Goal: Check status: Check status

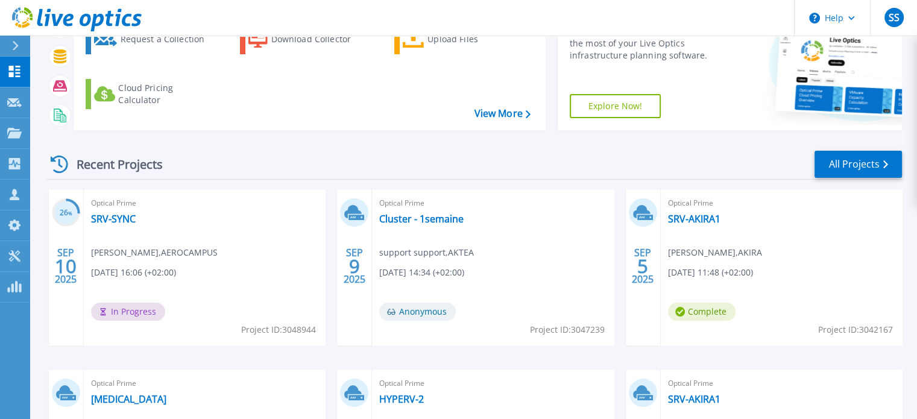
scroll to position [119, 0]
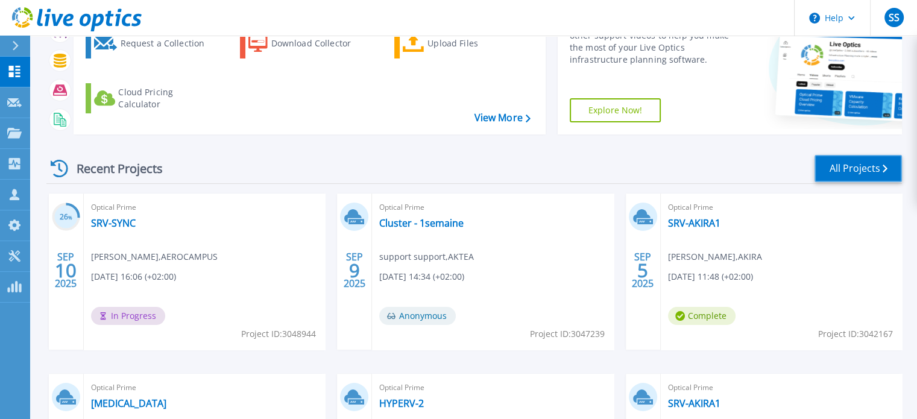
click at [867, 171] on link "All Projects" at bounding box center [858, 168] width 87 height 27
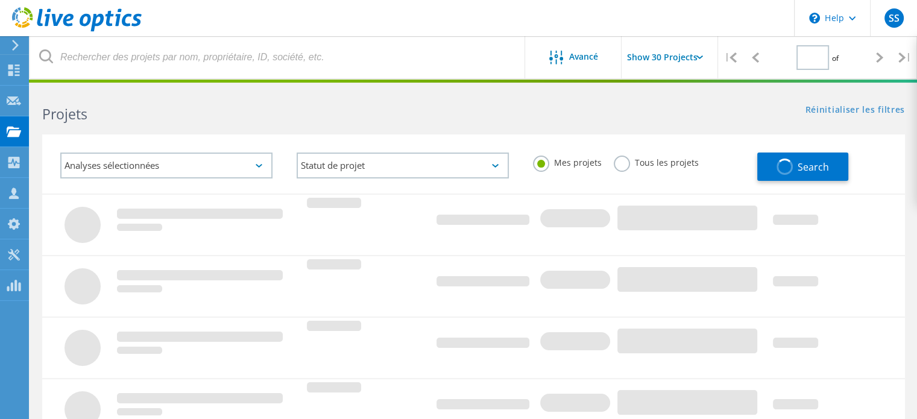
type input "1"
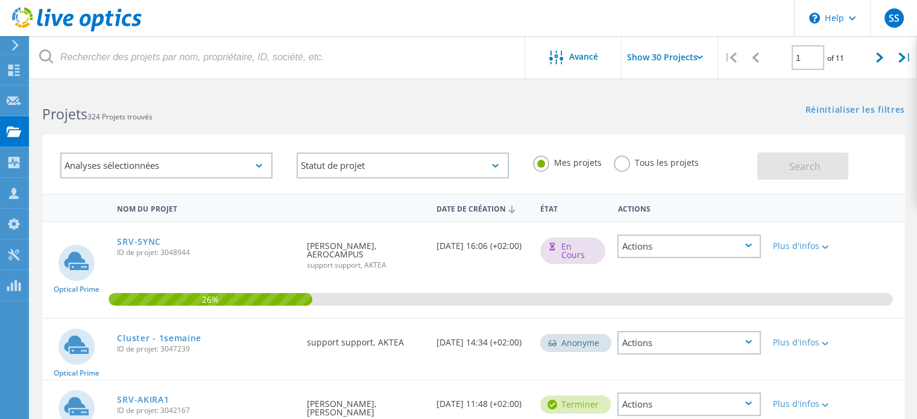
click at [671, 55] on input "Show 30 Projects" at bounding box center [682, 57] width 121 height 42
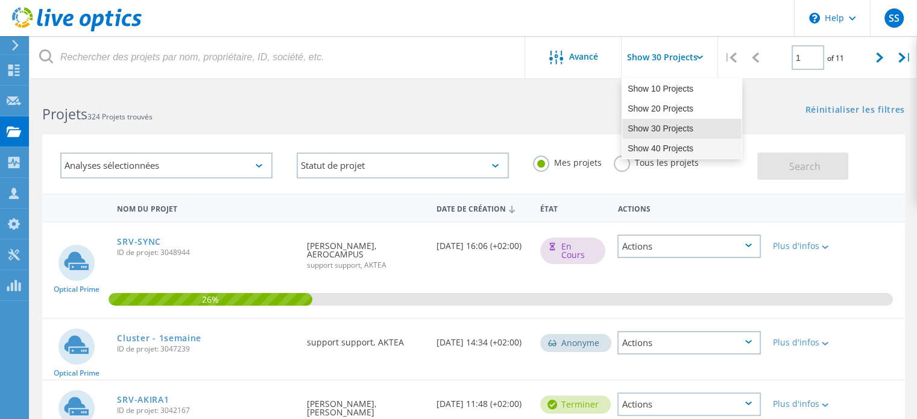
click at [655, 153] on div "Show 40 Projects" at bounding box center [681, 149] width 119 height 20
type input "Show 40 Projects"
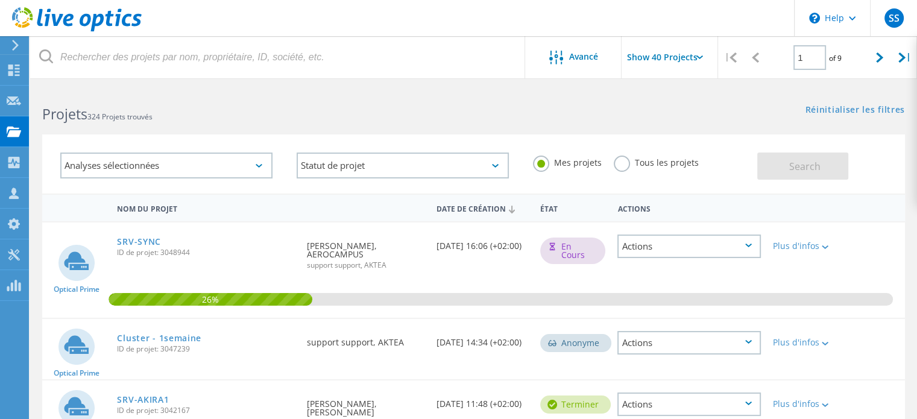
scroll to position [616, 0]
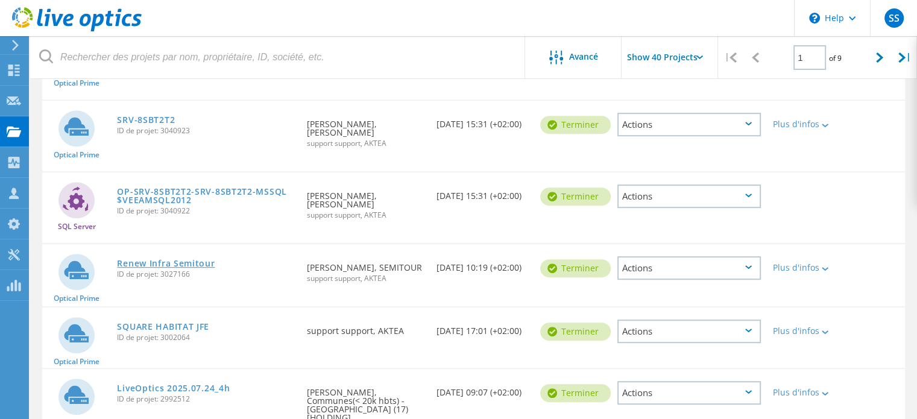
click at [168, 259] on link "Renew Infra Semitour" at bounding box center [166, 263] width 98 height 8
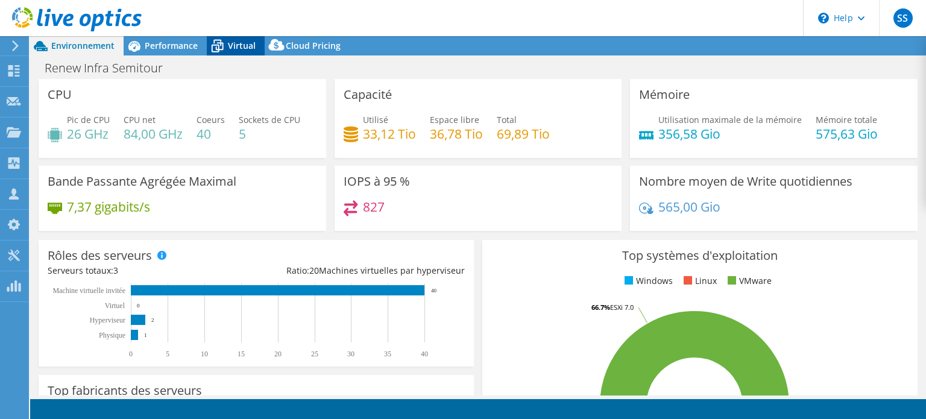
click at [241, 43] on span "Virtual" at bounding box center [242, 45] width 28 height 11
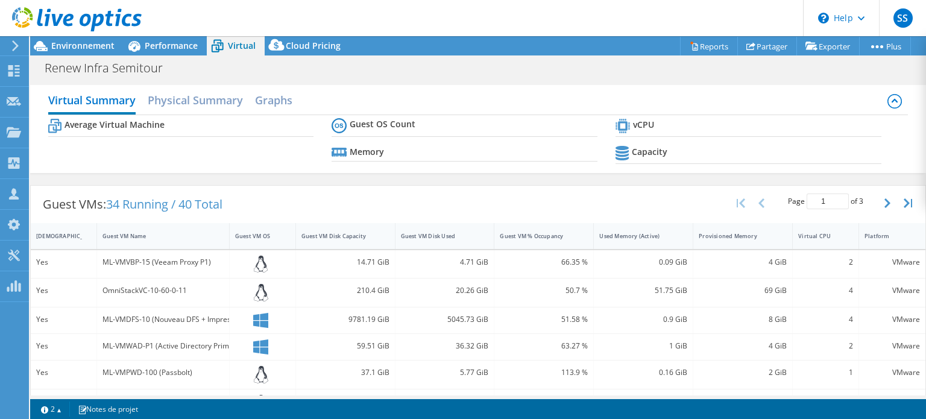
select select "USD"
select select "EULondon"
select select "EUR"
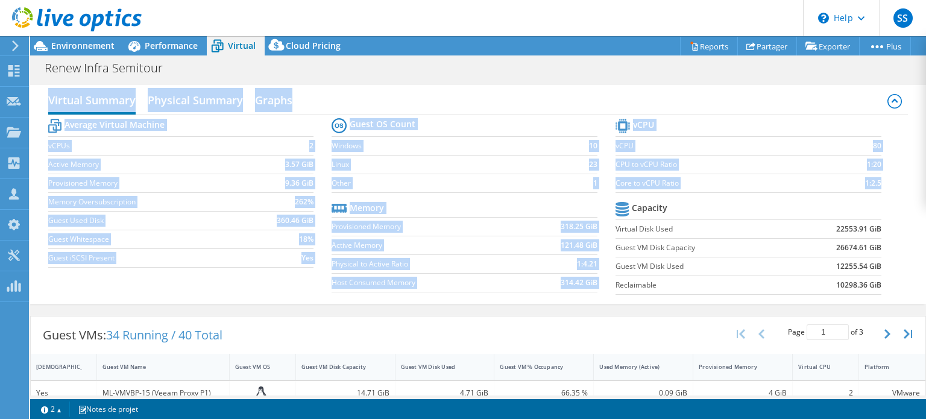
drag, startPoint x: 926, startPoint y: 159, endPoint x: 913, endPoint y: 271, distance: 112.9
click at [913, 272] on div "CPU Pic de CPU 26 GHz CPU net 84,00 GHz Coeurs 40 Sockets de CPU 5 Capacité Uti…" at bounding box center [478, 237] width 896 height 317
click at [914, 248] on div "Virtual Summary Physical Summary Graphs Average Virtual Machine vCPUs 2 Active …" at bounding box center [478, 194] width 896 height 219
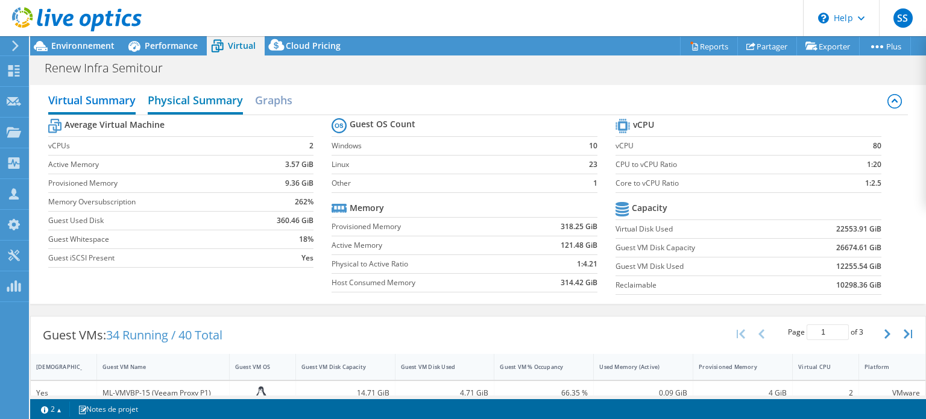
click at [201, 94] on h2 "Physical Summary" at bounding box center [195, 101] width 95 height 27
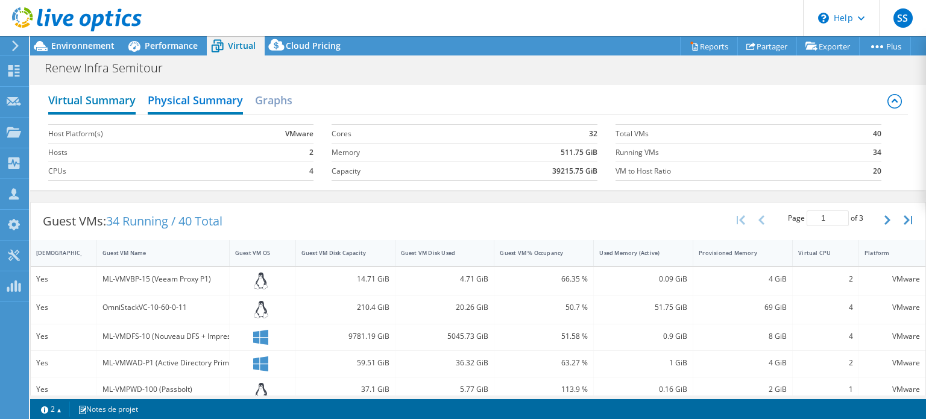
click at [118, 89] on h2 "Virtual Summary" at bounding box center [91, 101] width 87 height 27
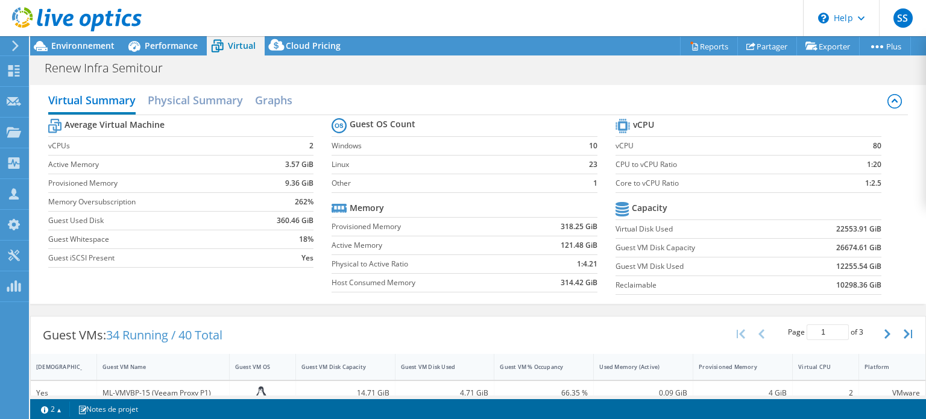
scroll to position [42, 0]
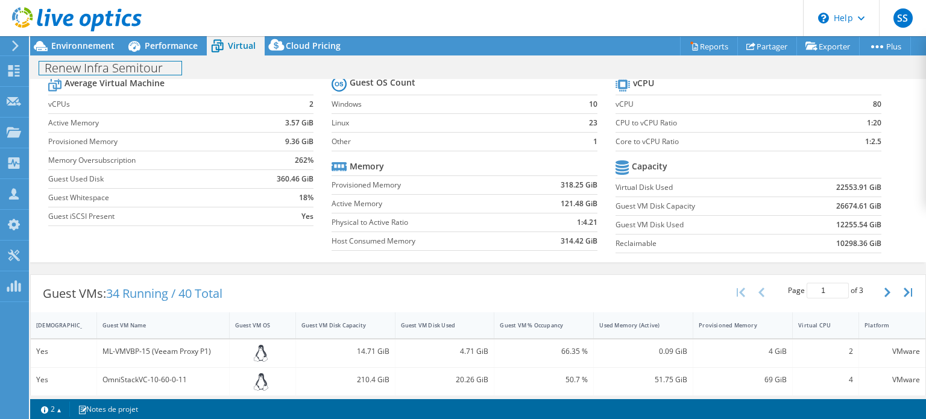
click at [161, 62] on h1 "Renew Infra Semitour" at bounding box center [110, 68] width 142 height 13
click at [172, 51] on span "Performance" at bounding box center [171, 45] width 53 height 11
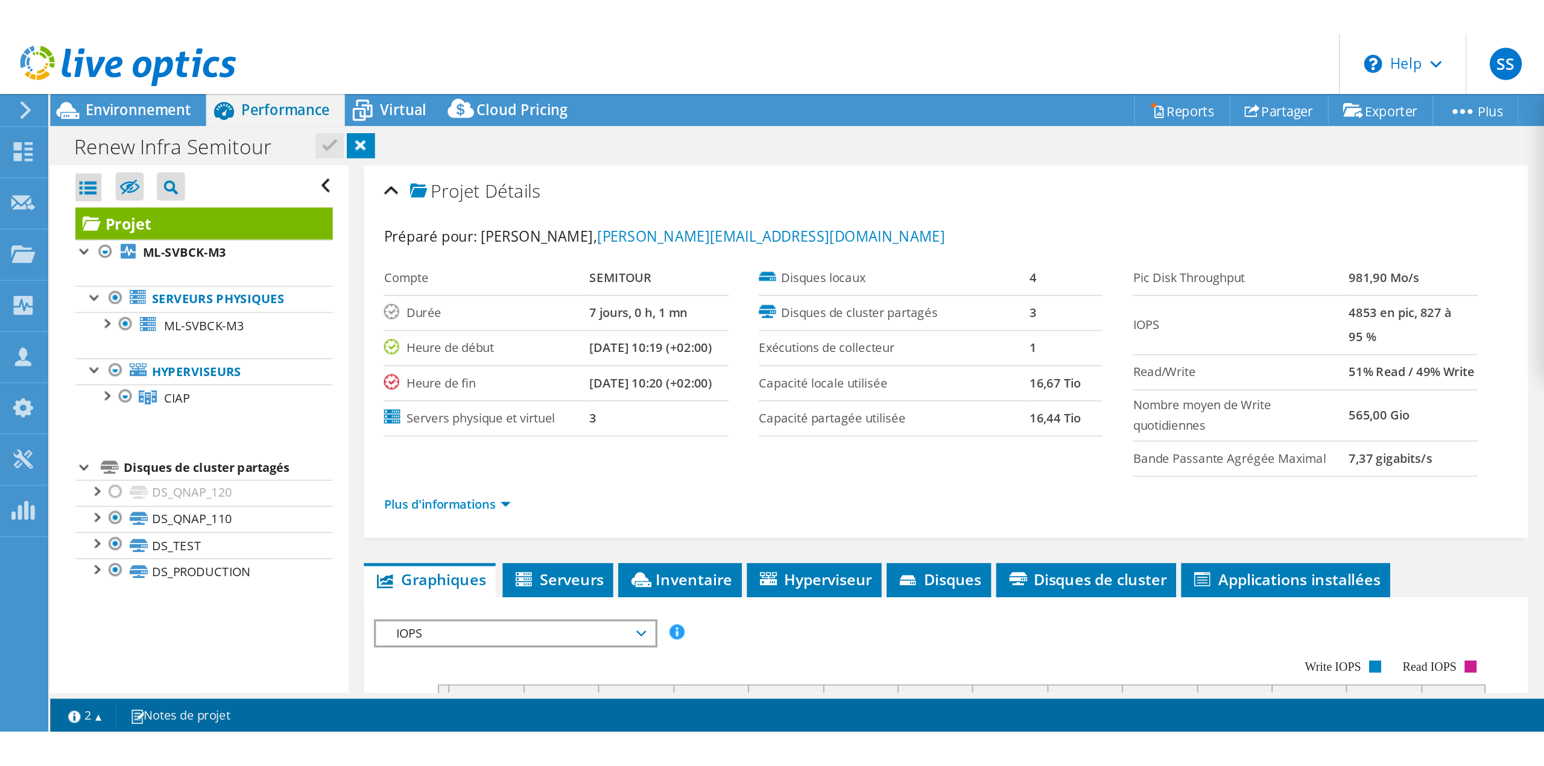
scroll to position [0, 0]
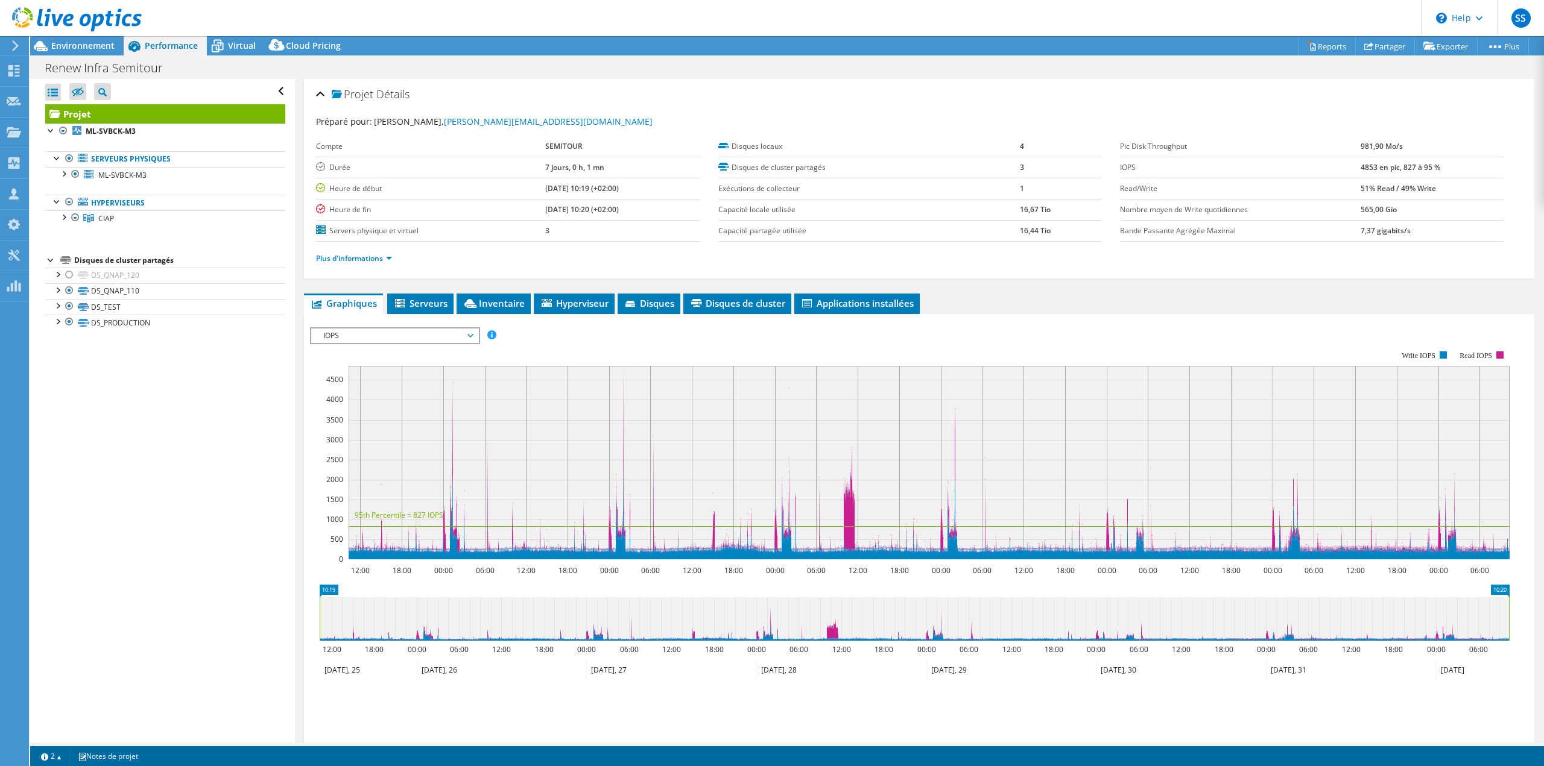
click at [191, 418] on div "Ouvrir tout Fermer tout Masquer les nœuds exclus Filtre de l'arborescence des p…" at bounding box center [162, 411] width 264 height 664
click at [368, 254] on link "Plus d'informations" at bounding box center [354, 258] width 76 height 10
click at [368, 257] on link "Plus d'informations" at bounding box center [354, 258] width 76 height 10
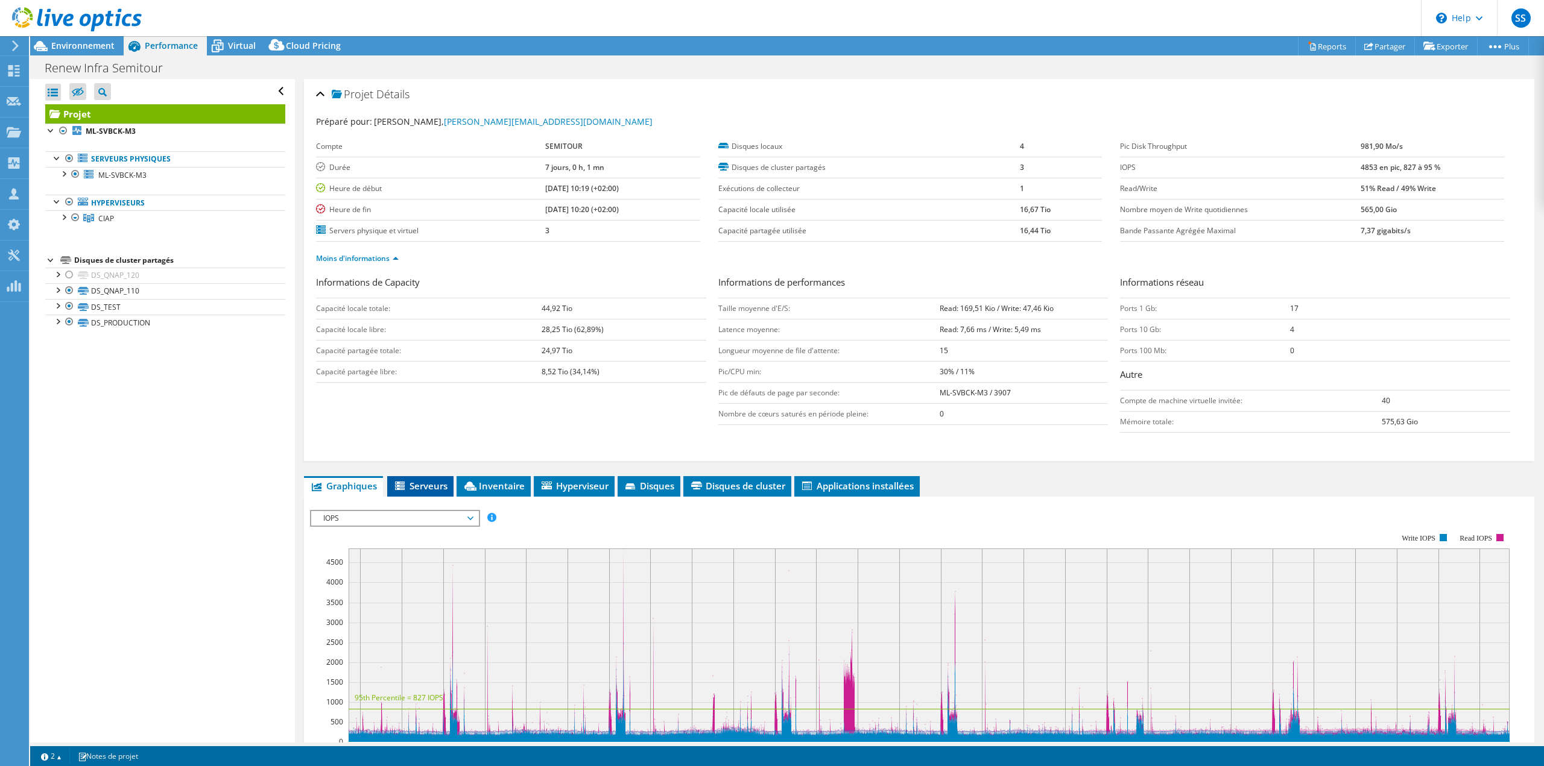
click at [429, 418] on span "Serveurs" at bounding box center [420, 486] width 54 height 12
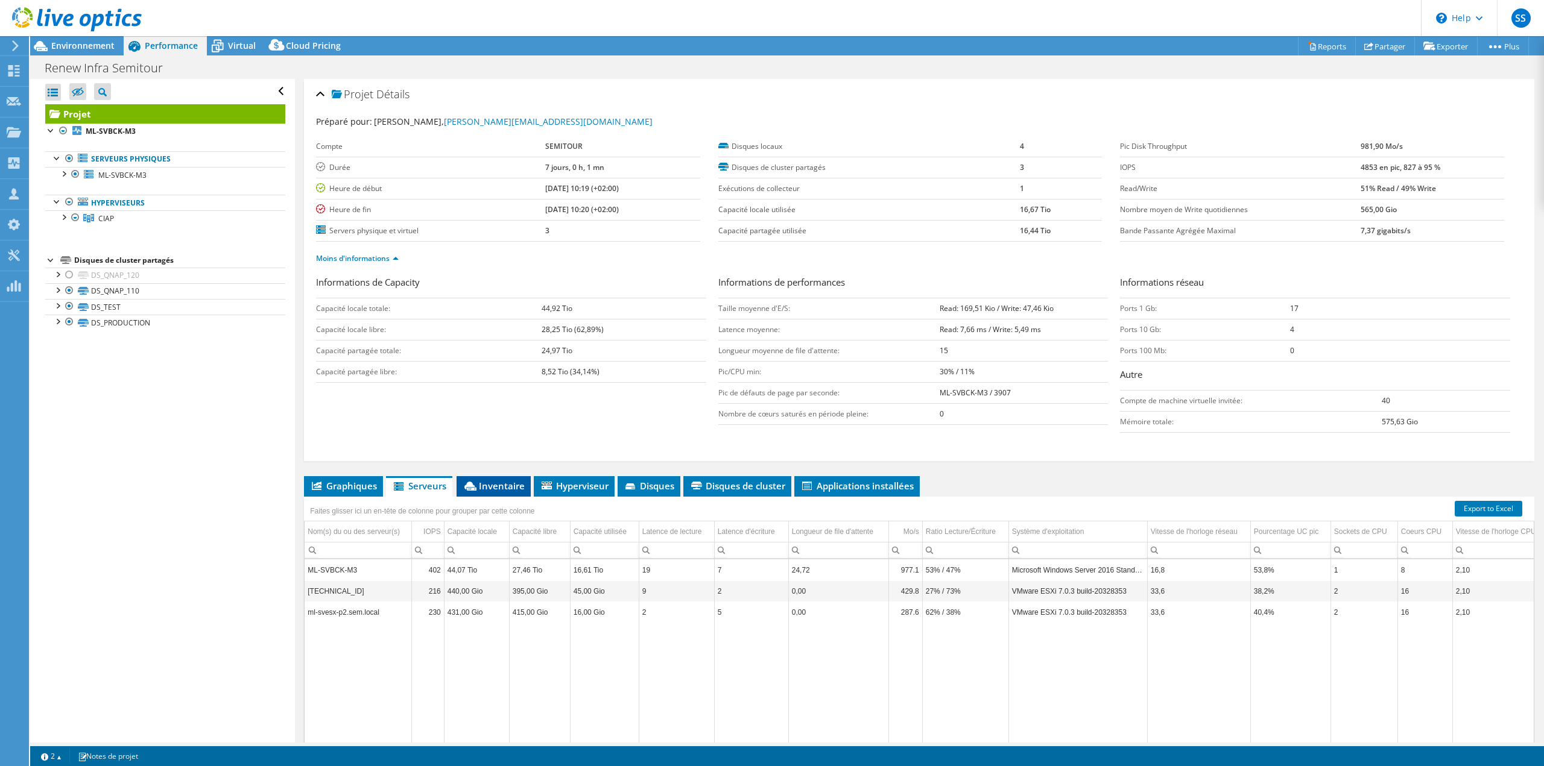
click at [490, 418] on span "Inventaire" at bounding box center [493, 486] width 62 height 12
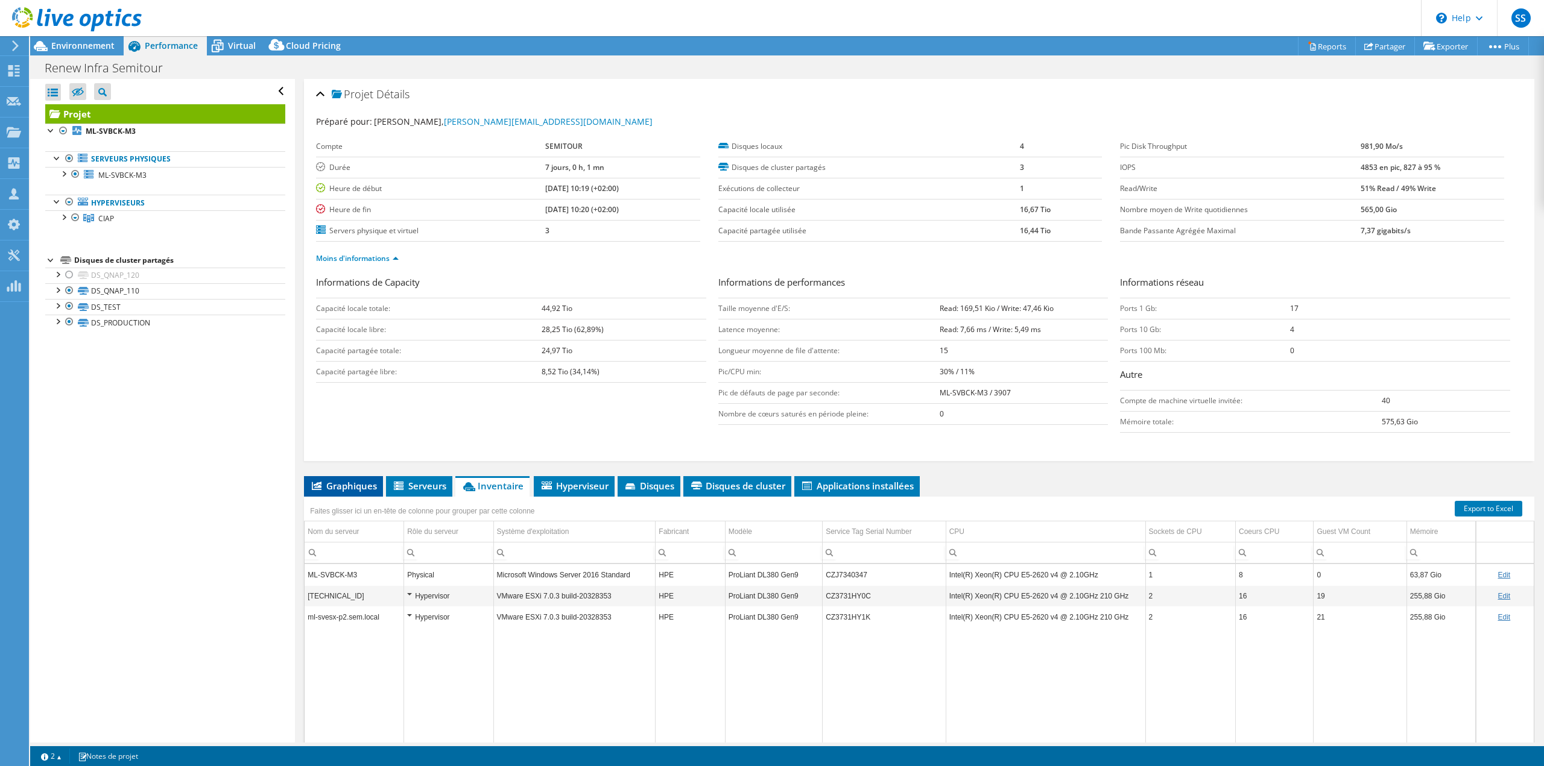
click at [362, 418] on span "Graphiques" at bounding box center [343, 486] width 67 height 12
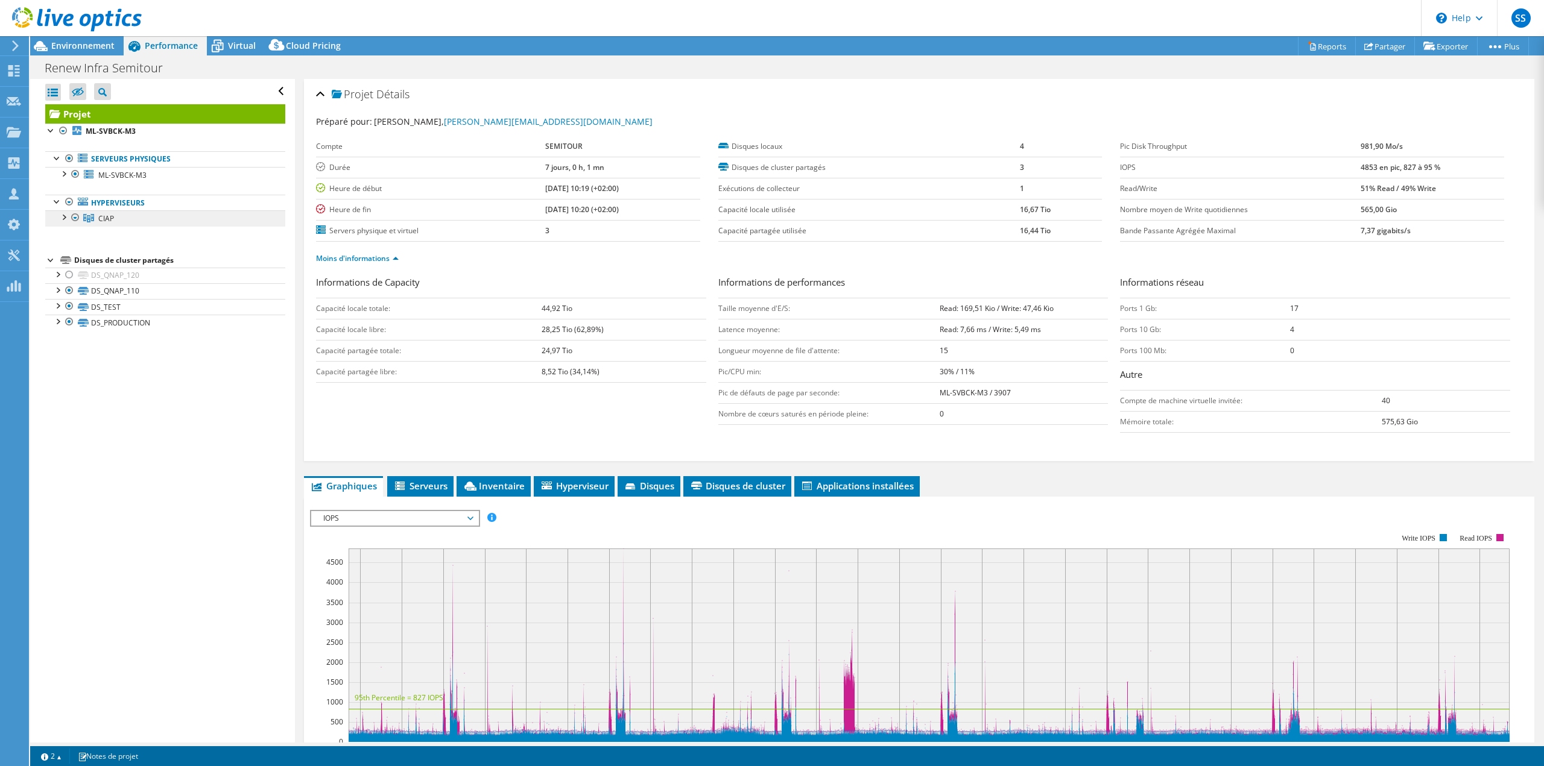
click at [129, 216] on link "CIAP" at bounding box center [165, 218] width 240 height 16
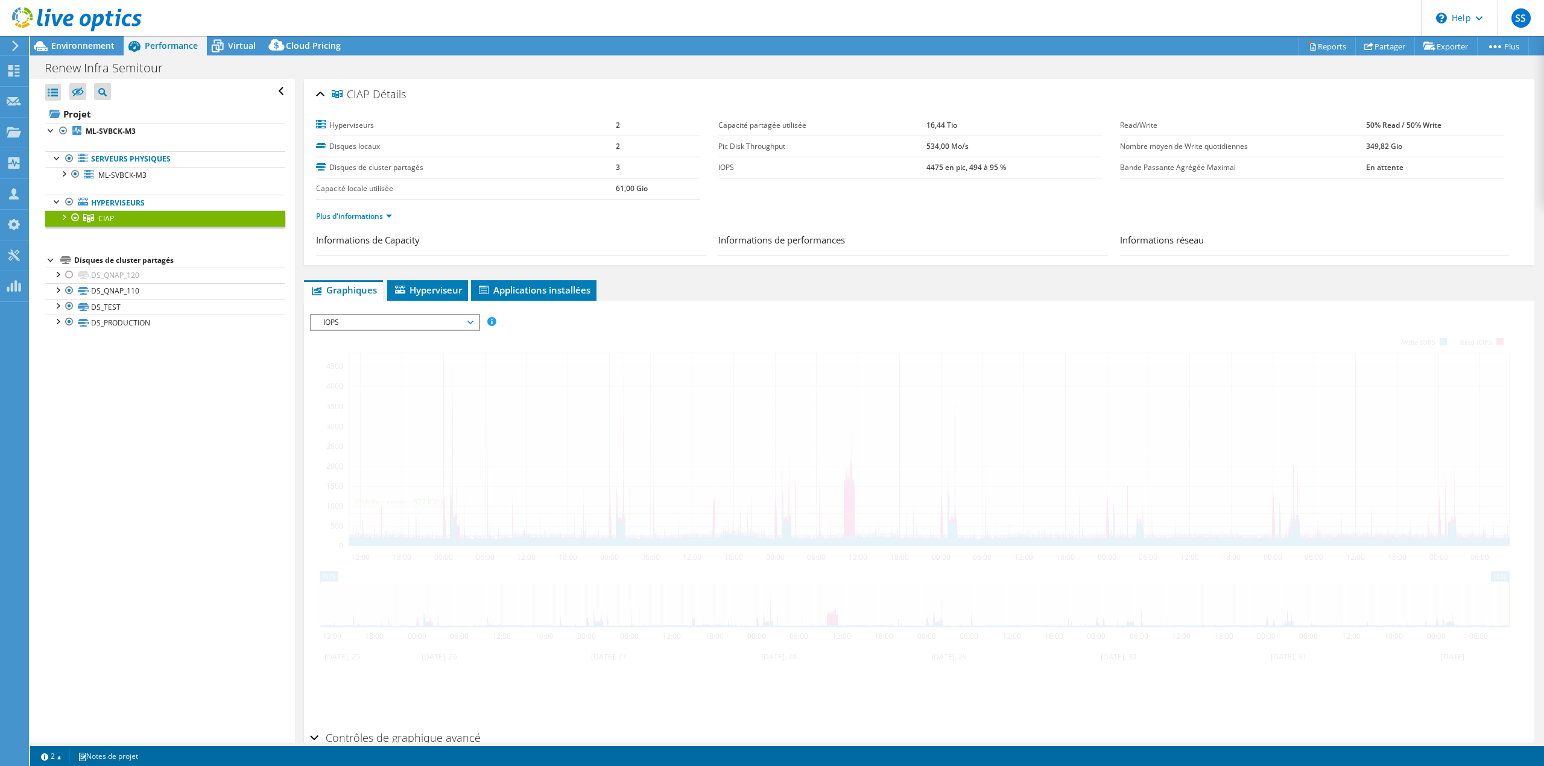
click at [60, 216] on div at bounding box center [63, 216] width 12 height 12
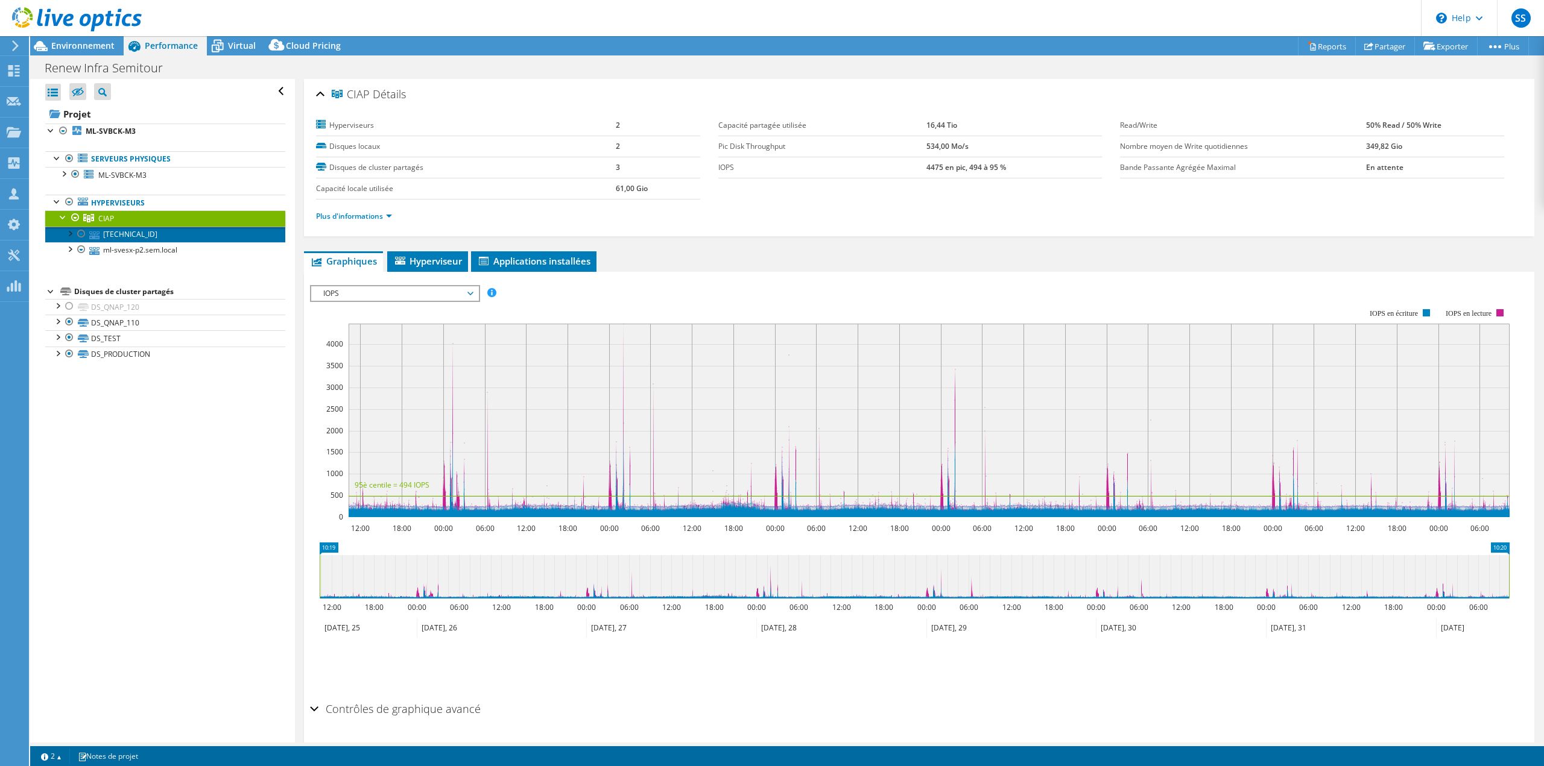
click at [118, 230] on link "10.60.0.10" at bounding box center [165, 235] width 240 height 16
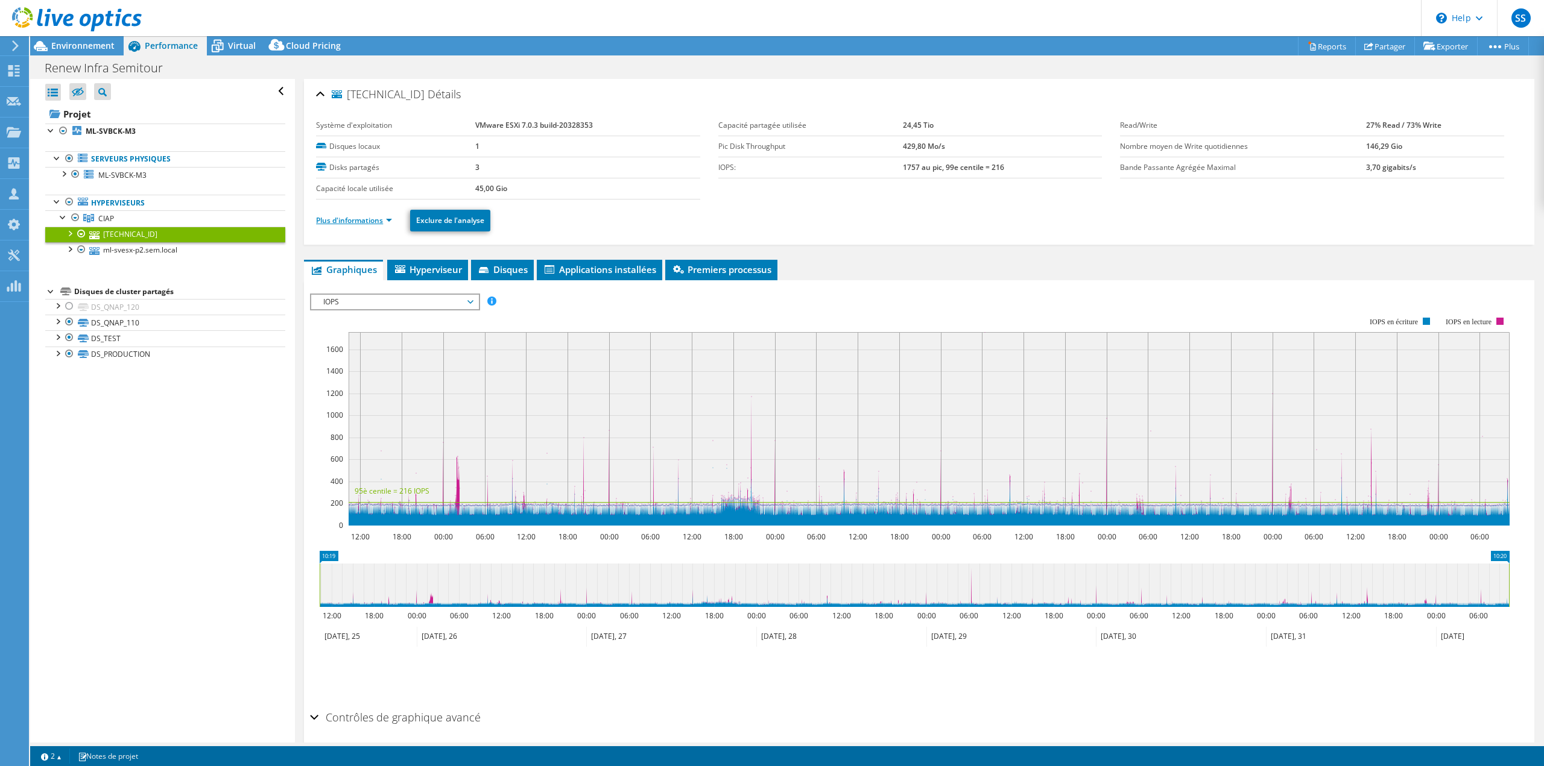
click at [368, 216] on link "Plus d'informations" at bounding box center [354, 220] width 76 height 10
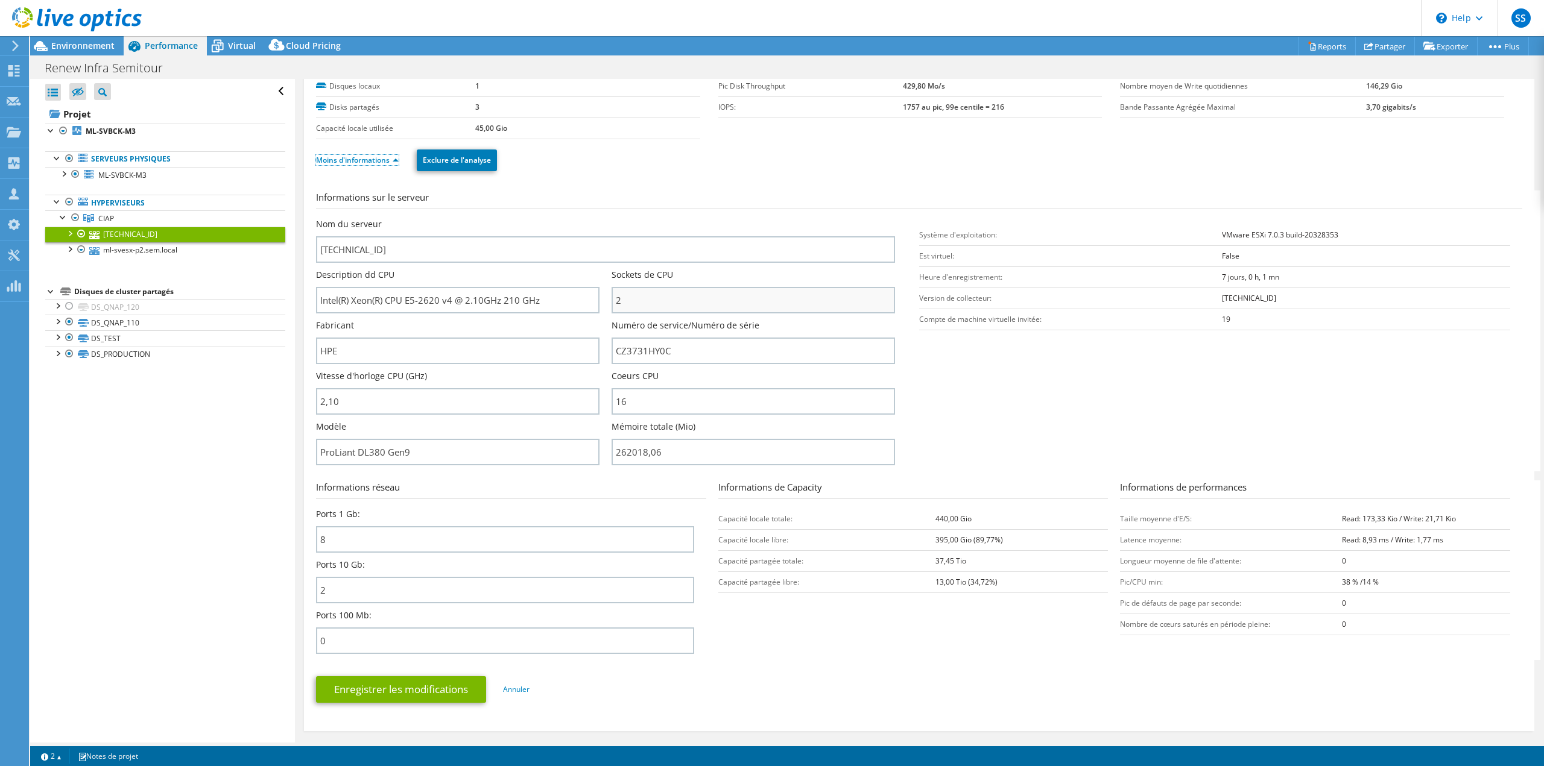
scroll to position [121, 0]
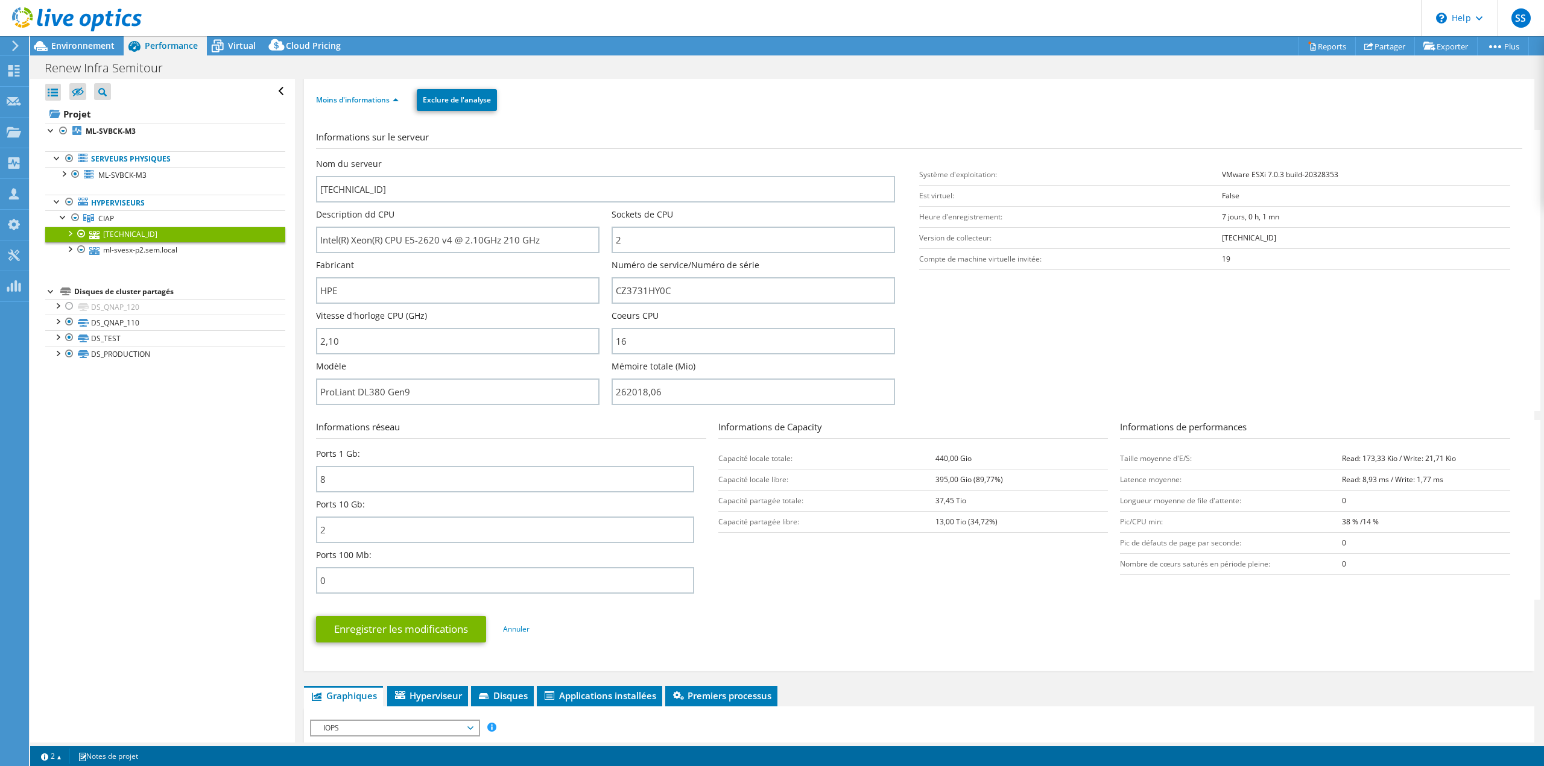
click at [740, 418] on section "Informations réseau Ports 1 Gb: 8 Ports 10 Gb: 2 Ports 100 Mb: 0 Informations d…" at bounding box center [922, 510] width 1212 height 180
click at [926, 48] on div "Actions de projet Actions de projet Reports Partager Exporter vSAN ReadyNode Si…" at bounding box center [787, 45] width 1514 height 19
click at [472, 379] on input "ProLiant DL380 Gen9" at bounding box center [457, 392] width 283 height 27
